Goal: Task Accomplishment & Management: Use online tool/utility

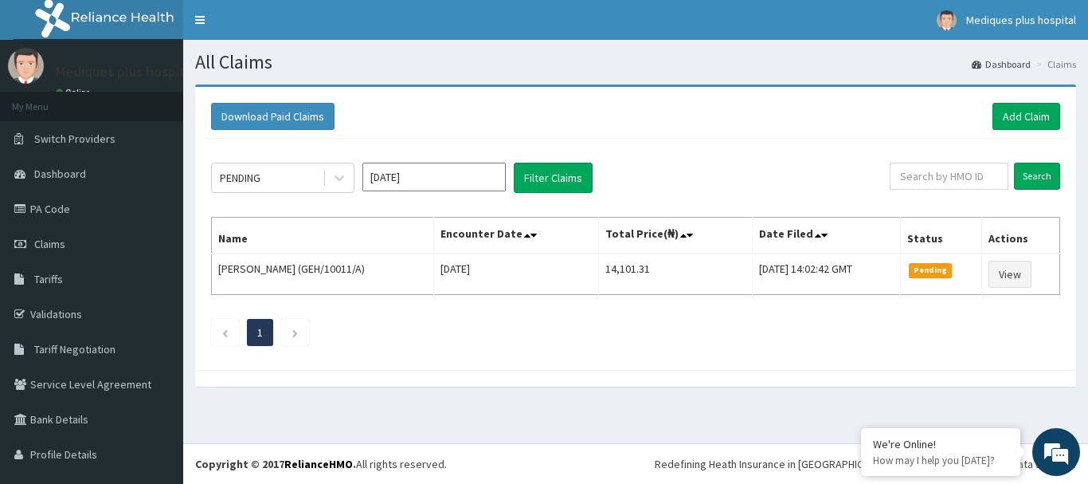
click at [590, 414] on section "Download Paid Claims Add Claim × Note you can only download claims within a max…" at bounding box center [635, 243] width 905 height 342
click at [656, 102] on div "Download Paid Claims Add Claim" at bounding box center [635, 117] width 865 height 44
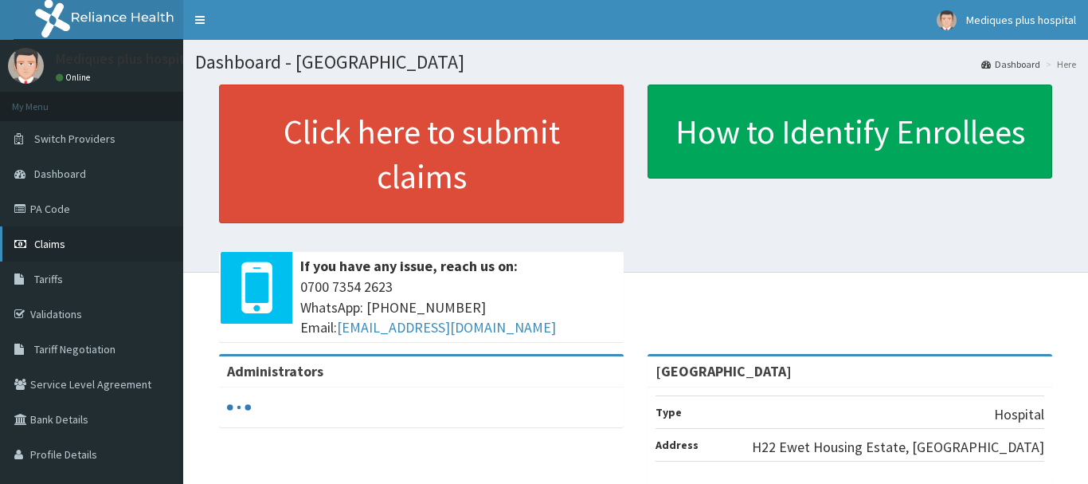
click at [80, 250] on link "Claims" at bounding box center [91, 243] width 183 height 35
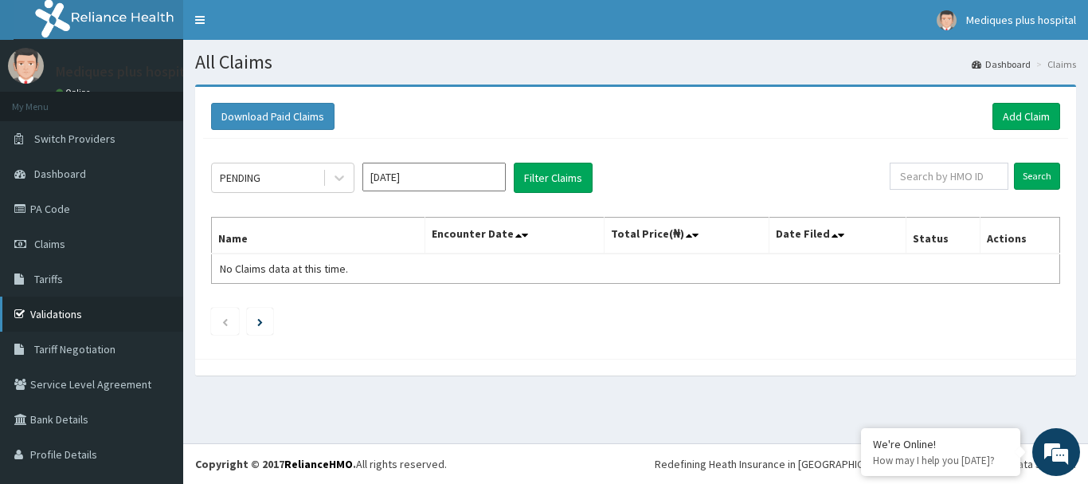
click at [103, 311] on link "Validations" at bounding box center [91, 313] width 183 height 35
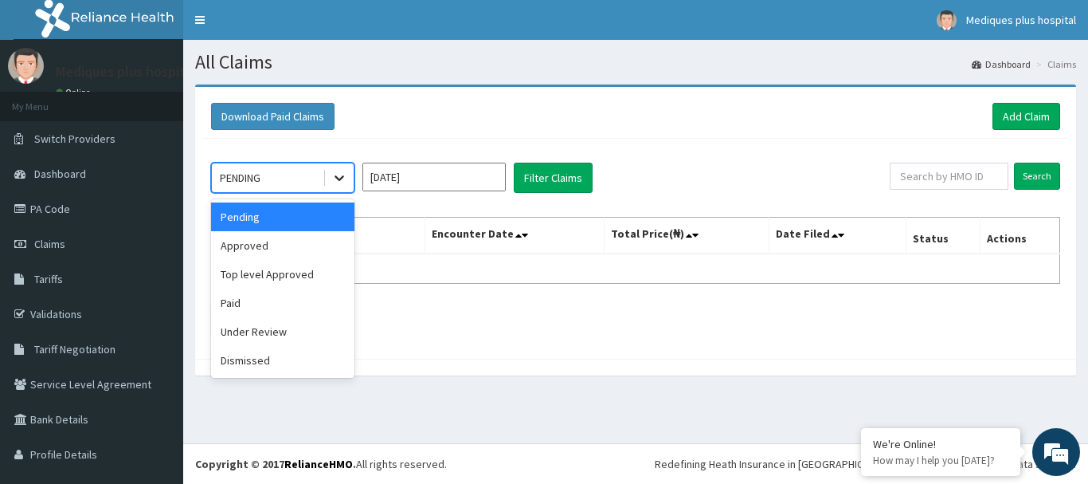
click at [343, 179] on icon at bounding box center [339, 178] width 16 height 16
click at [283, 241] on div "Approved" at bounding box center [282, 245] width 143 height 29
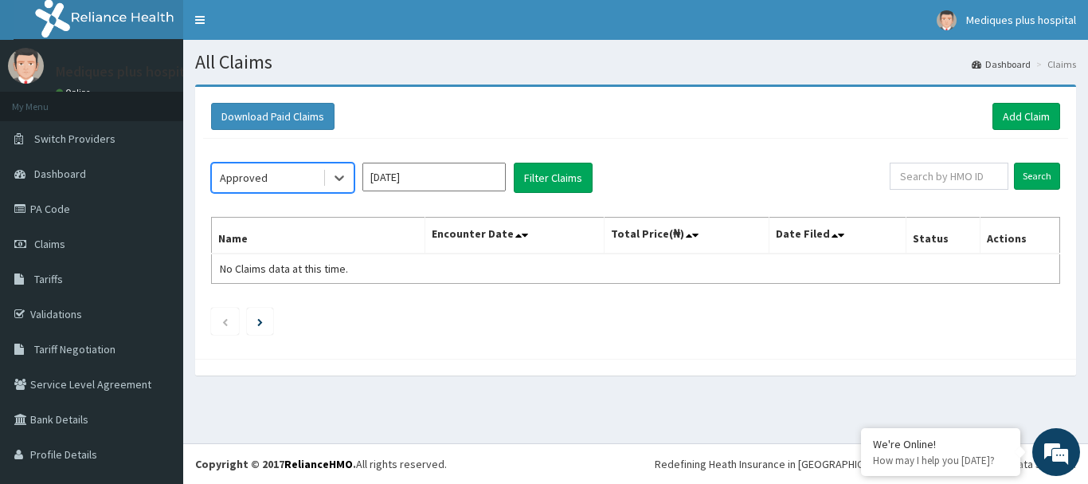
click at [345, 243] on th "Name" at bounding box center [318, 235] width 213 height 37
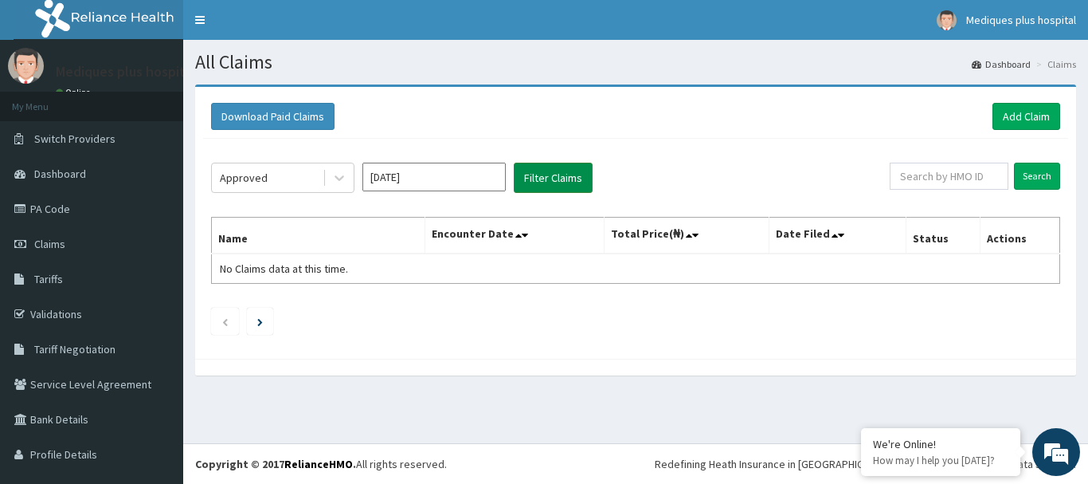
click at [548, 178] on button "Filter Claims" at bounding box center [553, 178] width 79 height 30
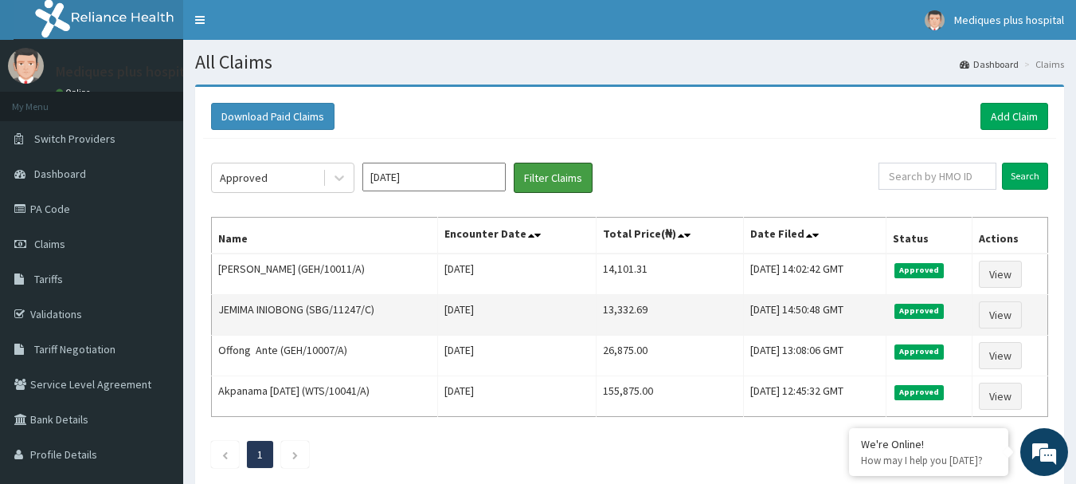
scroll to position [93, 0]
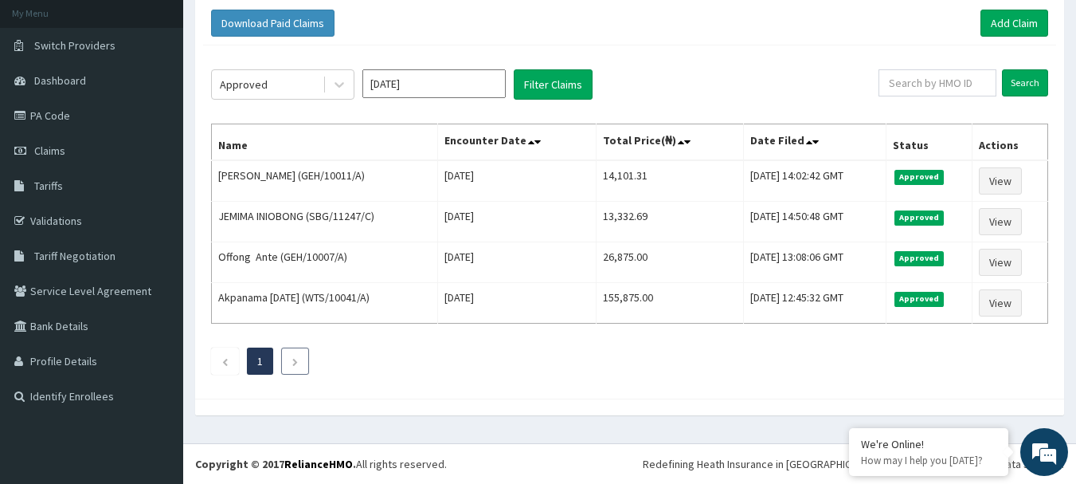
click at [292, 351] on li at bounding box center [295, 360] width 28 height 27
click at [291, 357] on li at bounding box center [295, 360] width 28 height 27
